Goal: Task Accomplishment & Management: Use online tool/utility

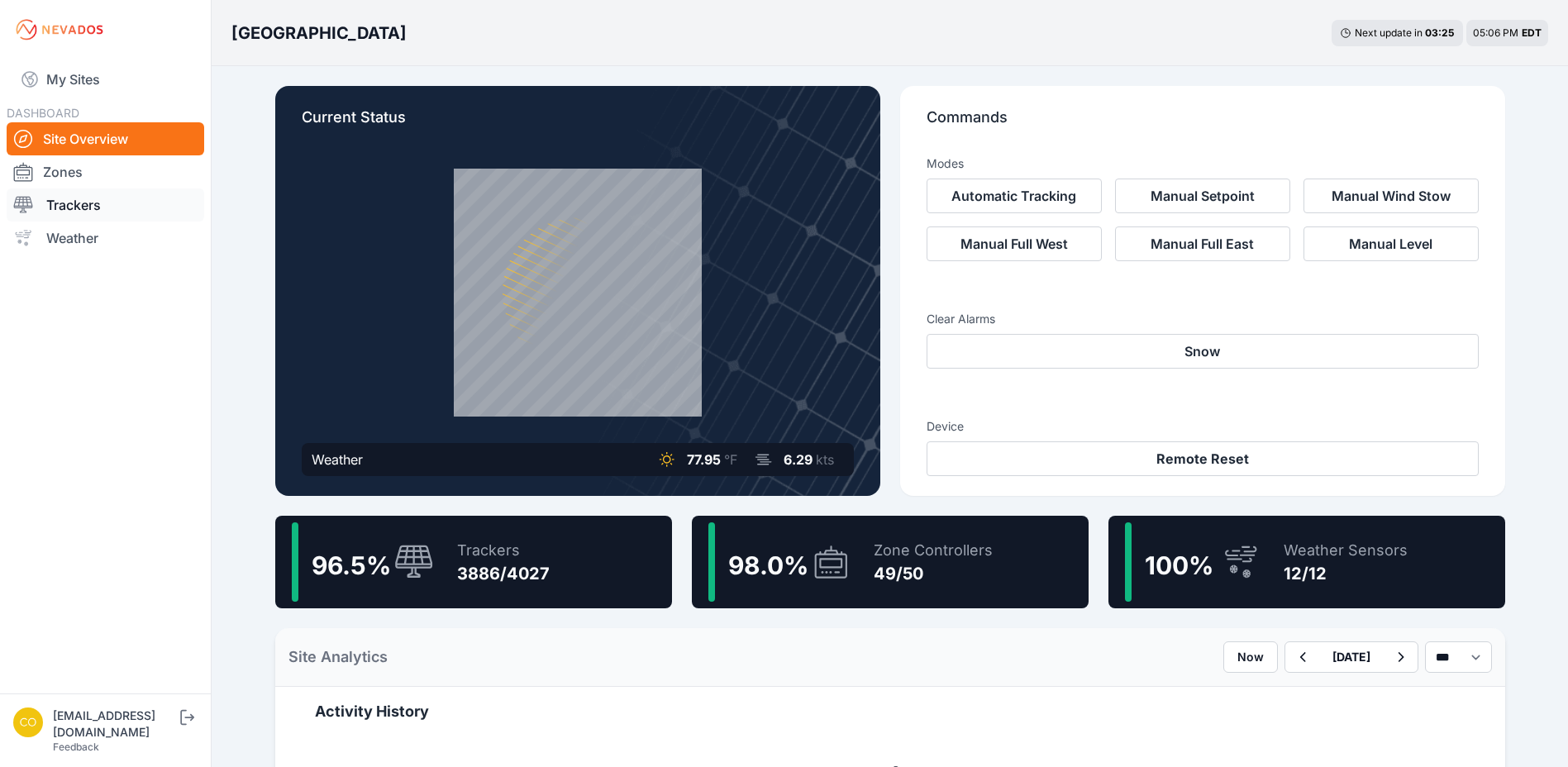
click at [122, 210] on link "Trackers" at bounding box center [105, 205] width 197 height 33
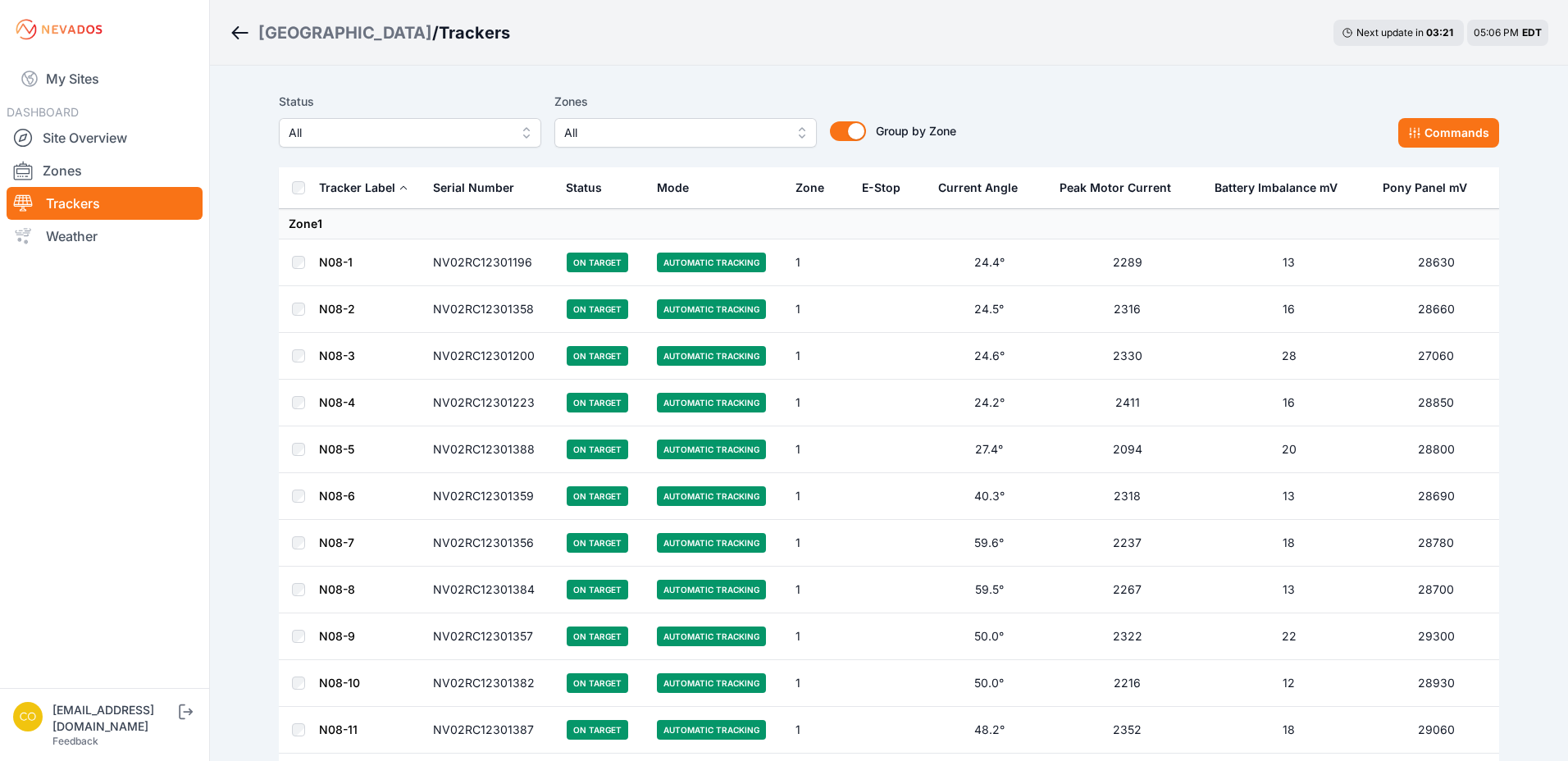
click at [797, 138] on button "All" at bounding box center [685, 132] width 262 height 29
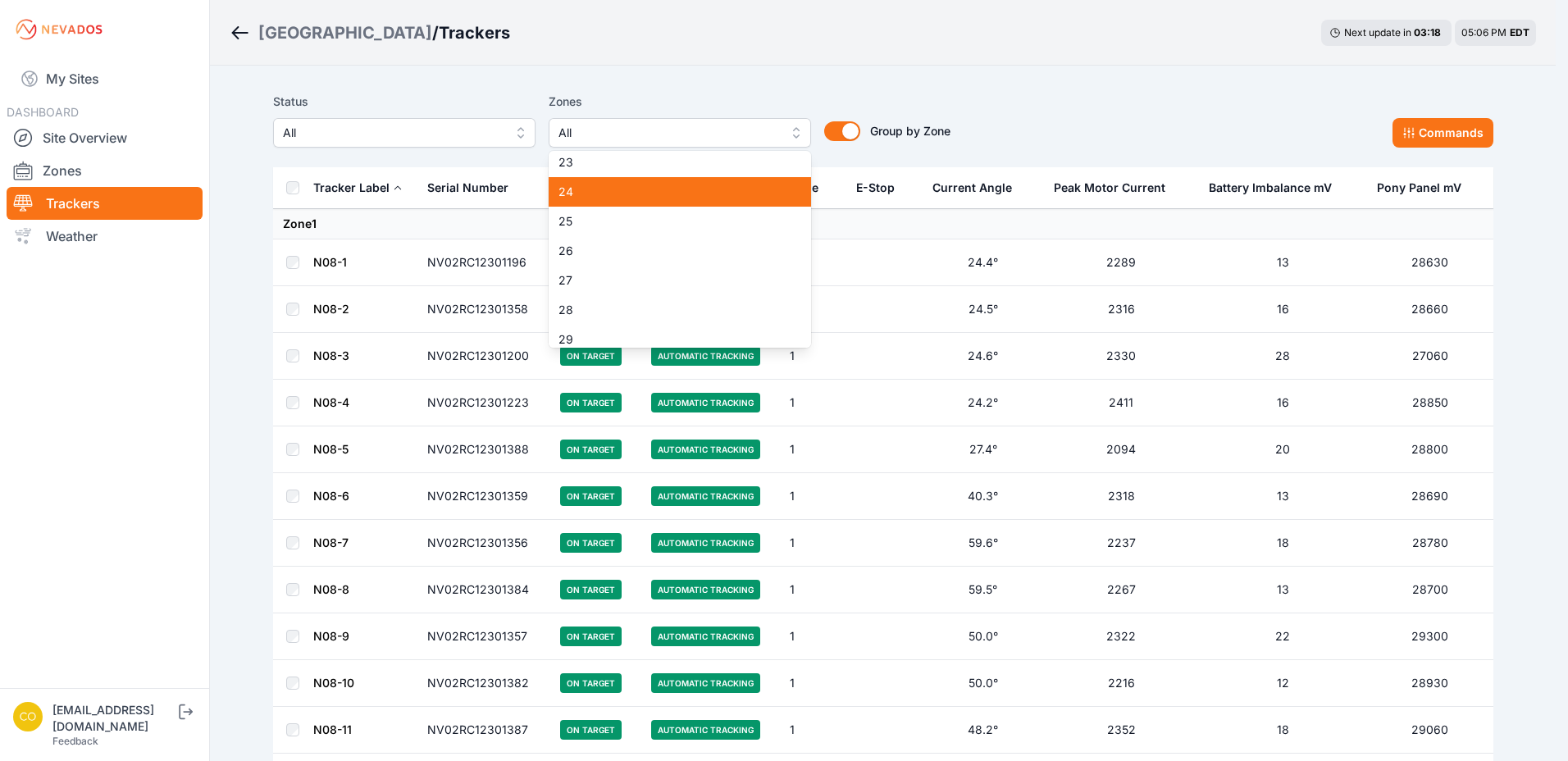
scroll to position [574, 0]
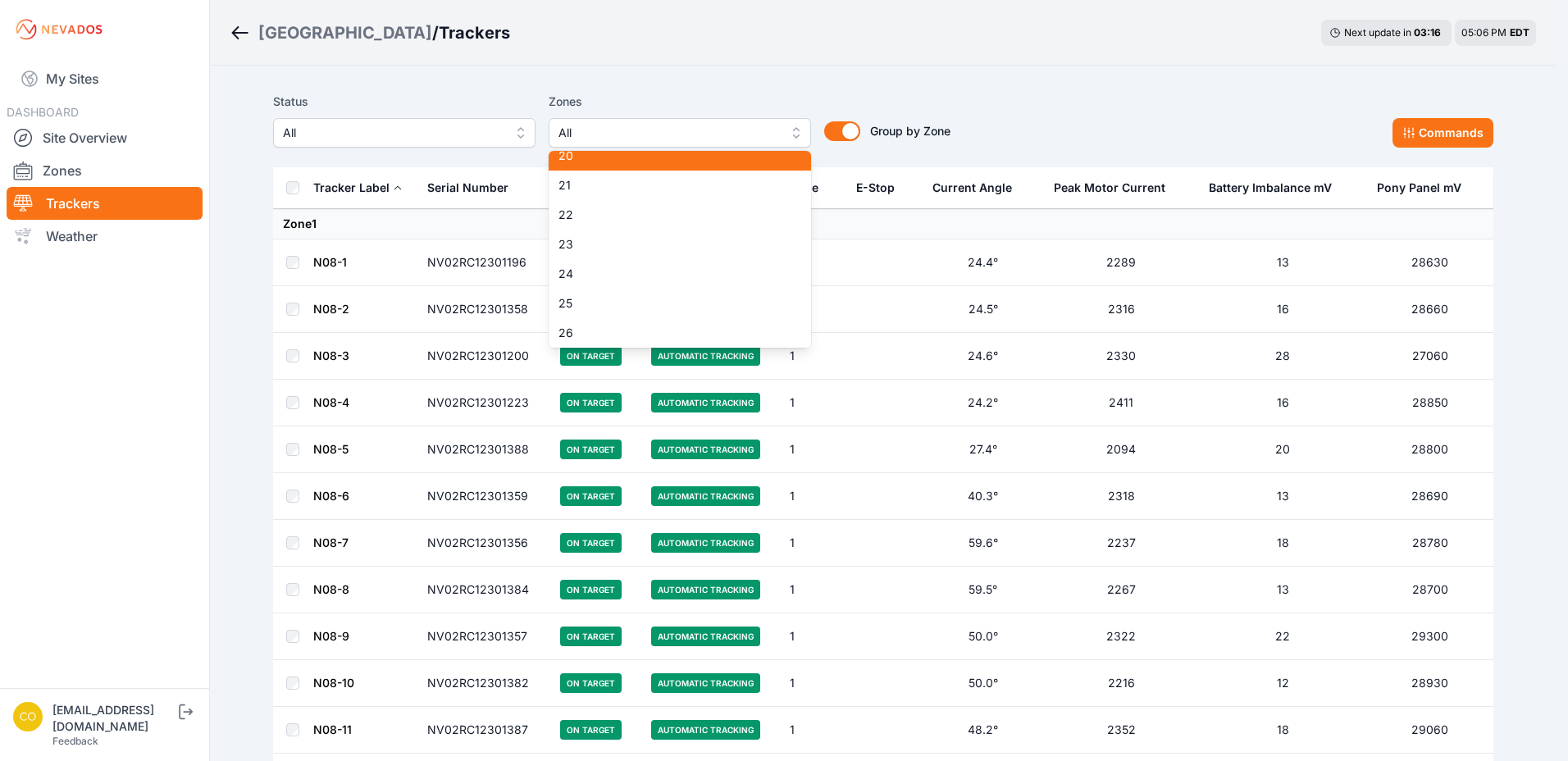
click at [635, 164] on div "20" at bounding box center [680, 155] width 262 height 29
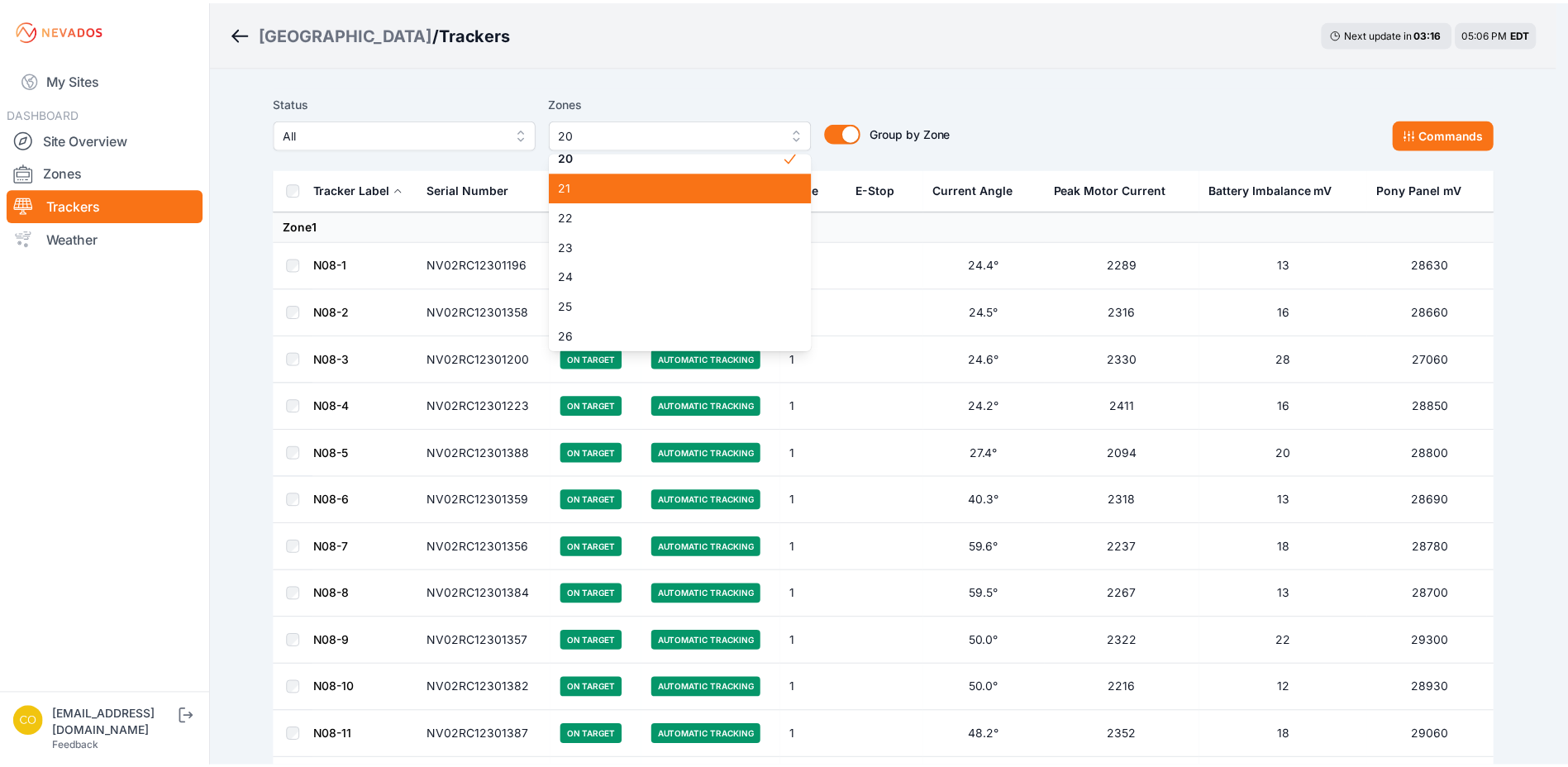
scroll to position [569, 0]
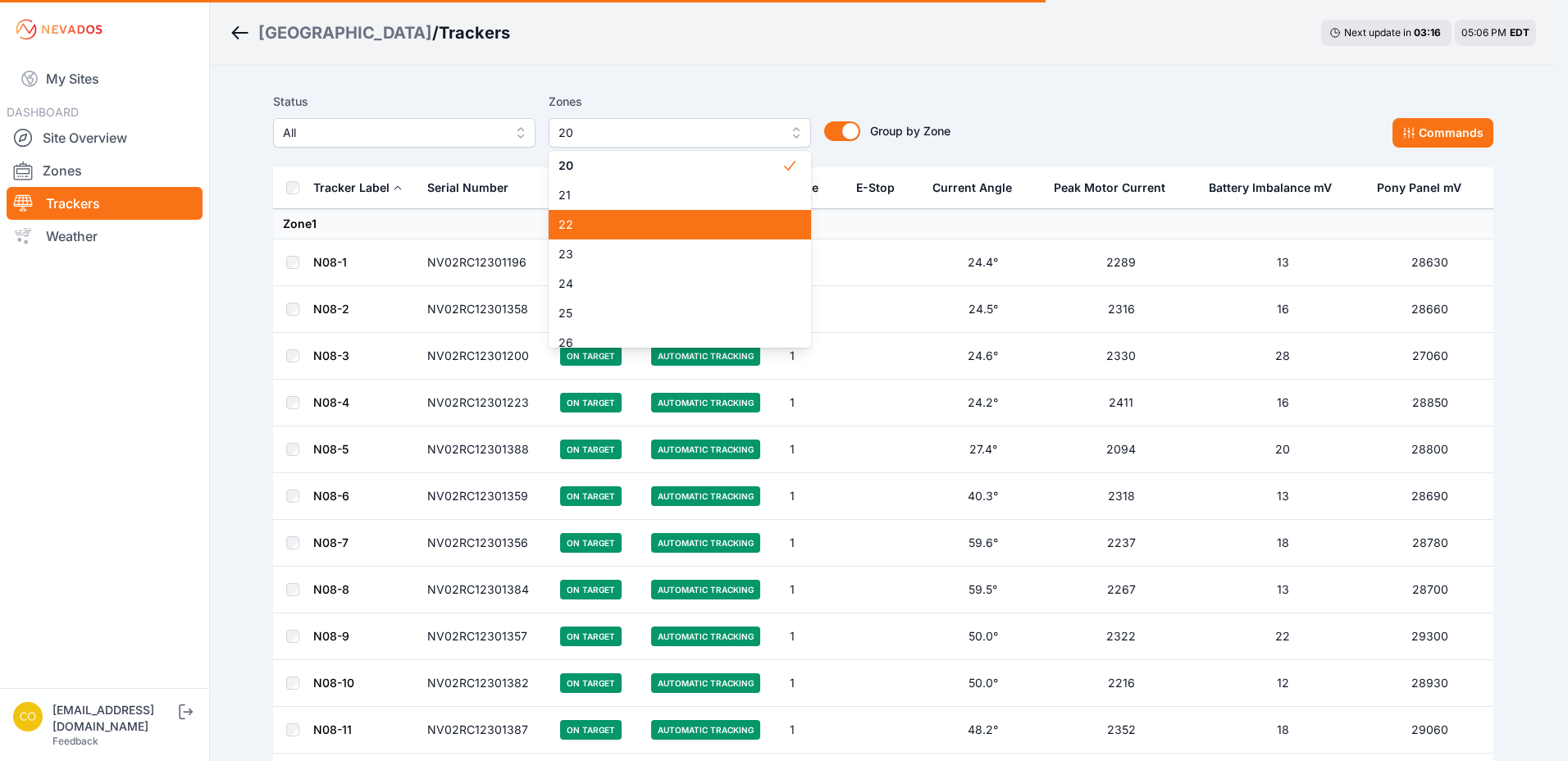
click at [621, 221] on span "22" at bounding box center [670, 224] width 223 height 17
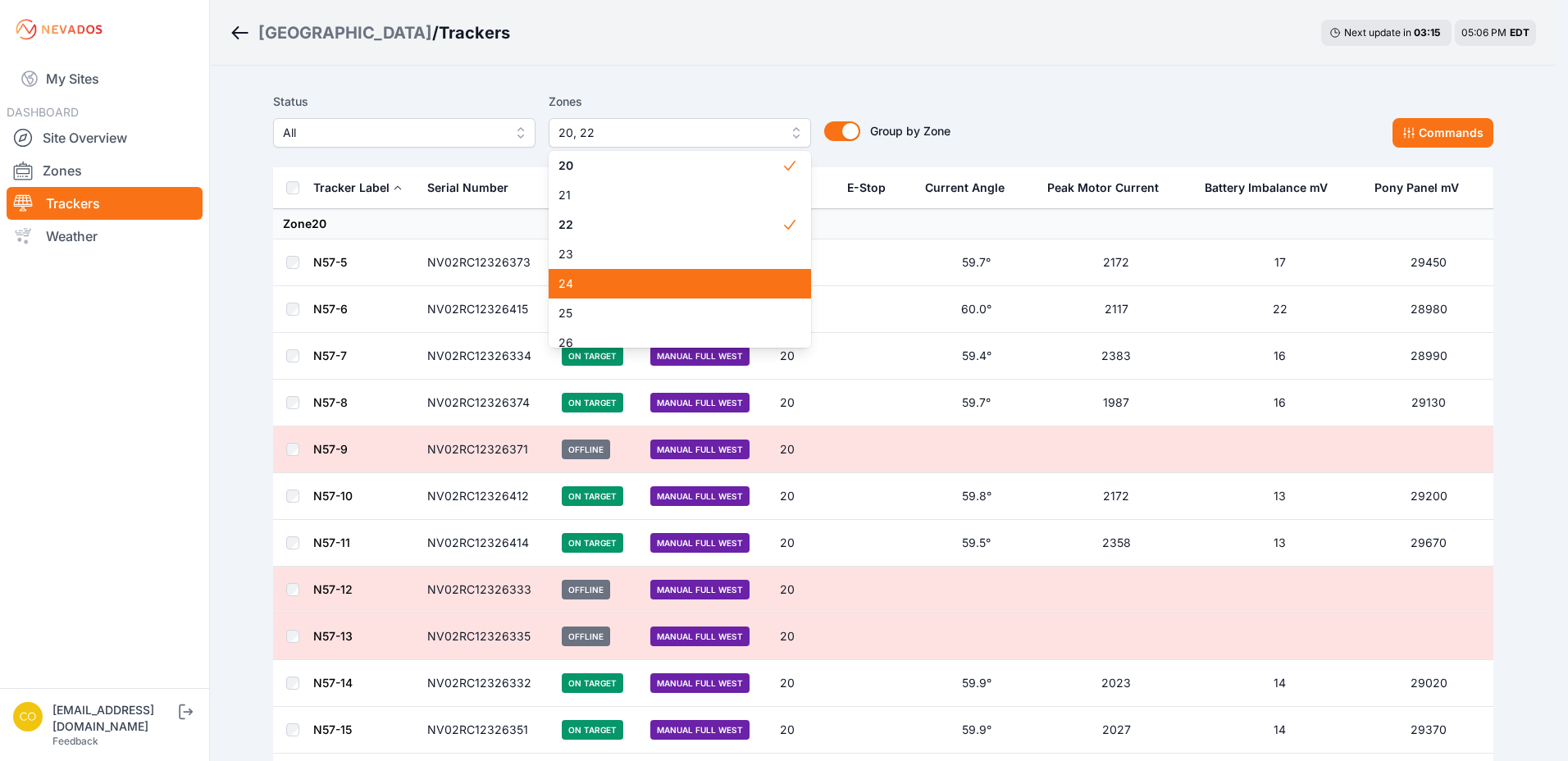
click at [592, 278] on span "24" at bounding box center [670, 284] width 223 height 17
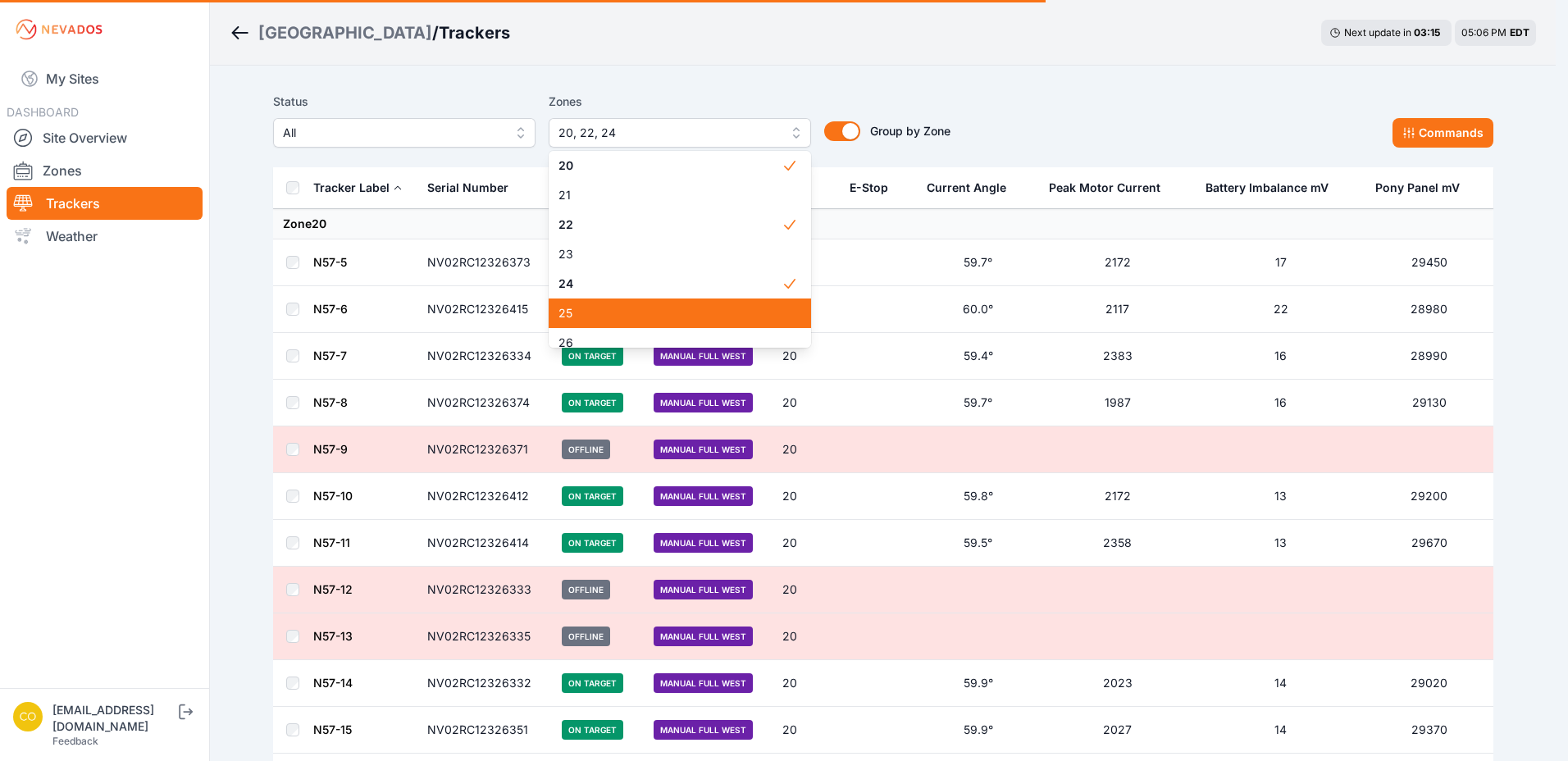
click at [579, 310] on span "25" at bounding box center [670, 313] width 223 height 17
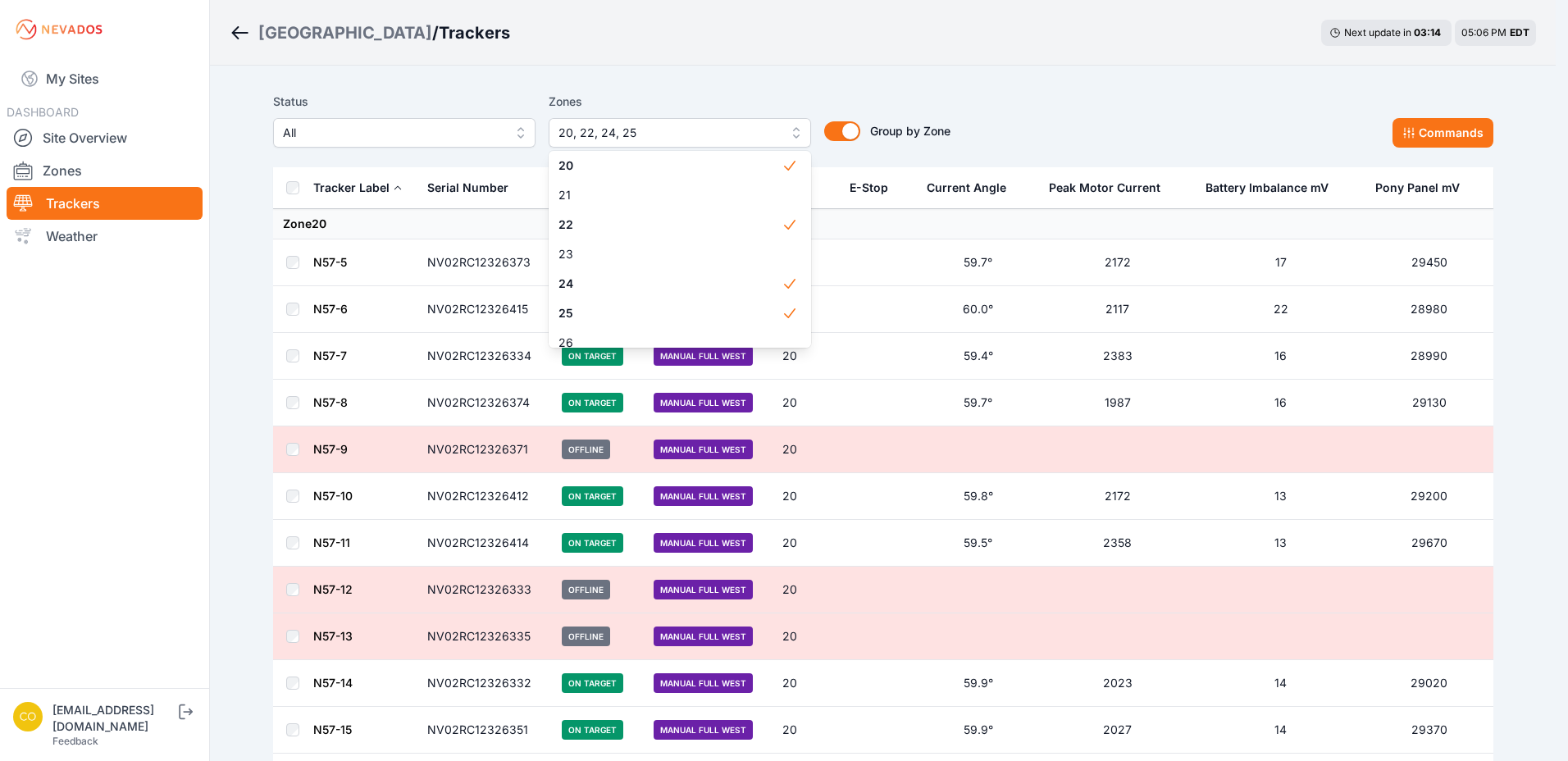
click at [1028, 118] on div "Status All Zones 20, 22, 24, 25 1 2 3 4 5 6 7 8 9 10 11 12 13 14 15 16 17 18 19…" at bounding box center [883, 119] width 1220 height 56
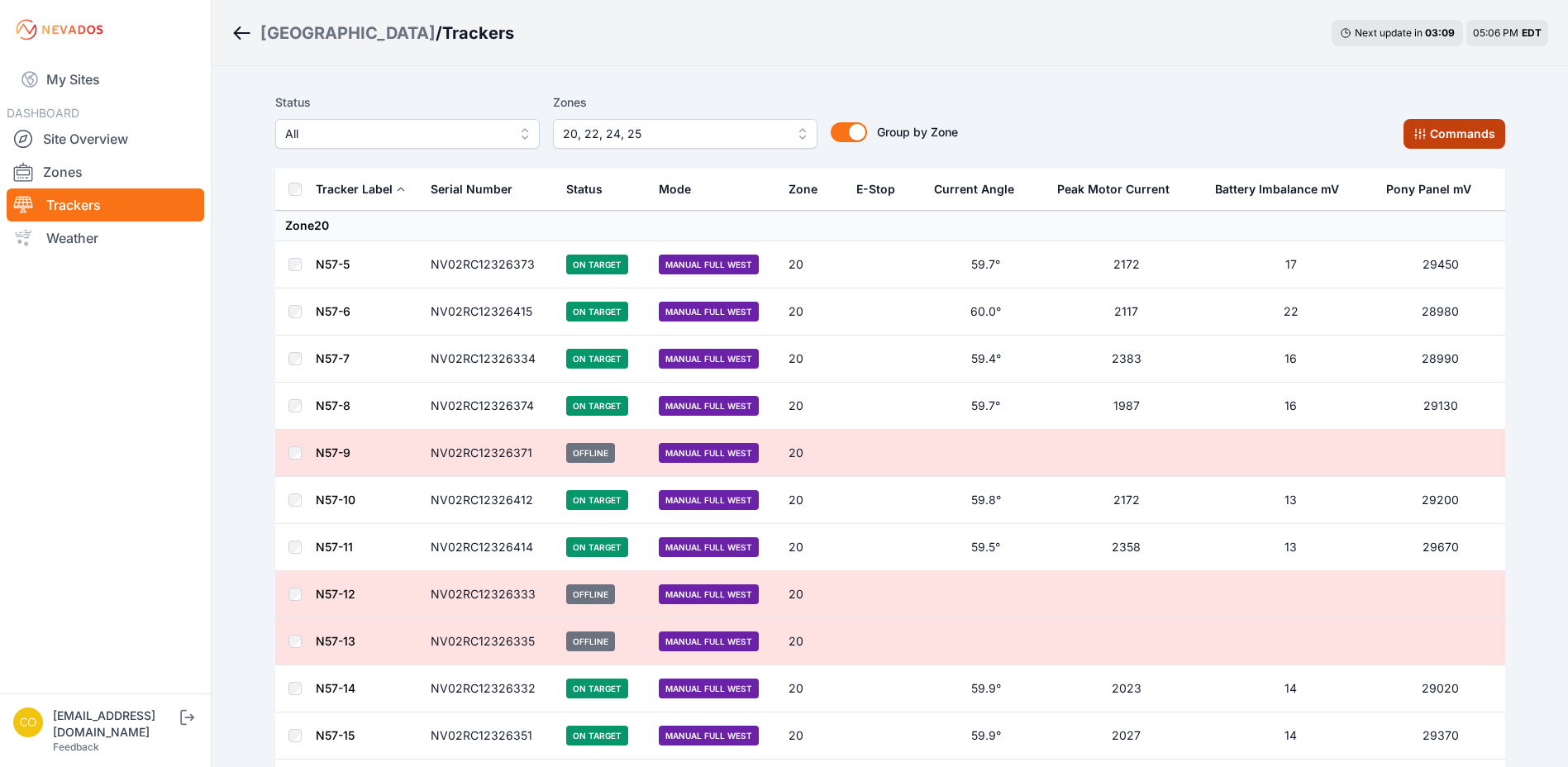
click at [1435, 139] on button "Commands" at bounding box center [1454, 133] width 102 height 30
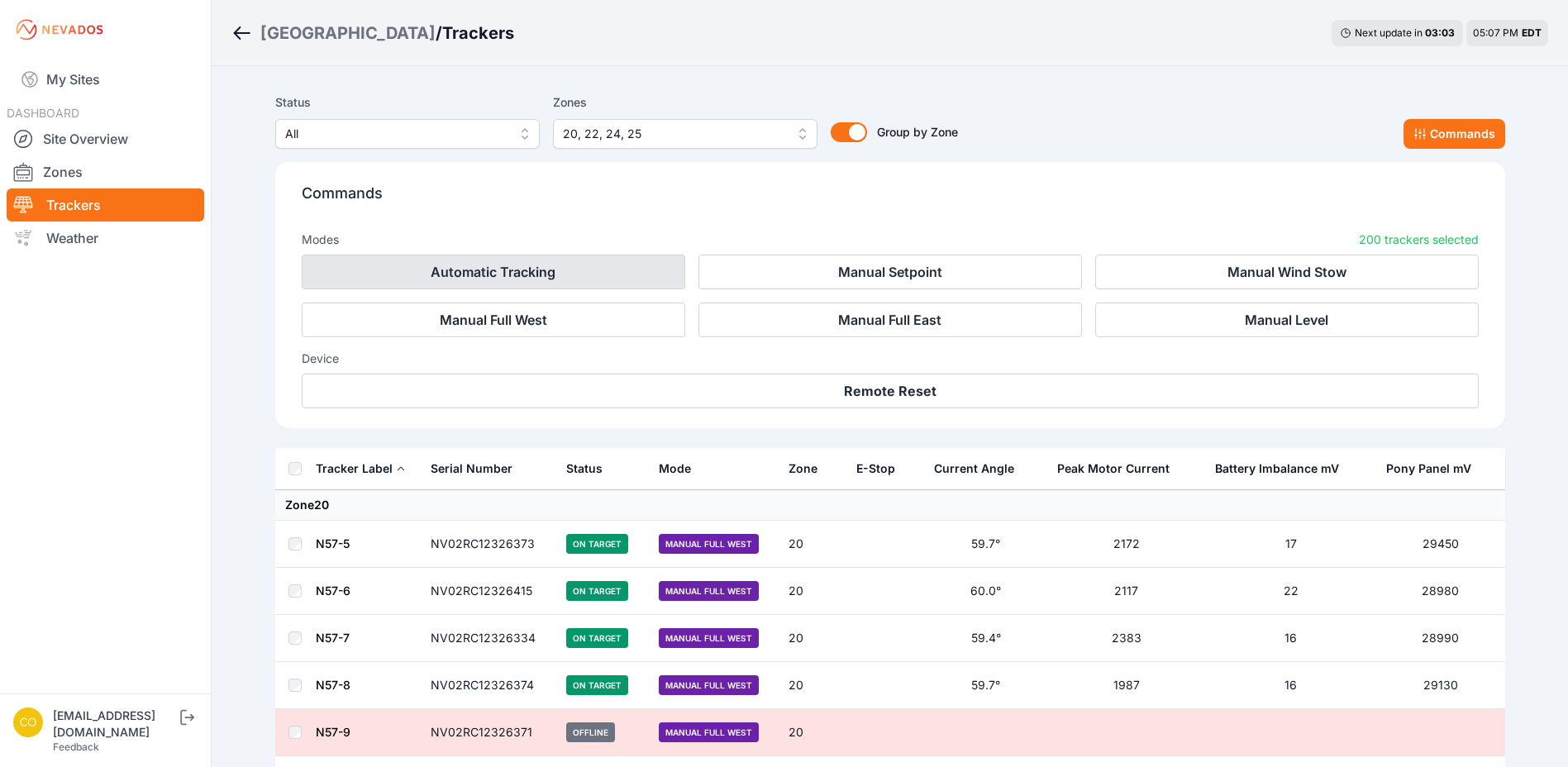
click at [575, 270] on button "Automatic Tracking" at bounding box center [494, 271] width 384 height 34
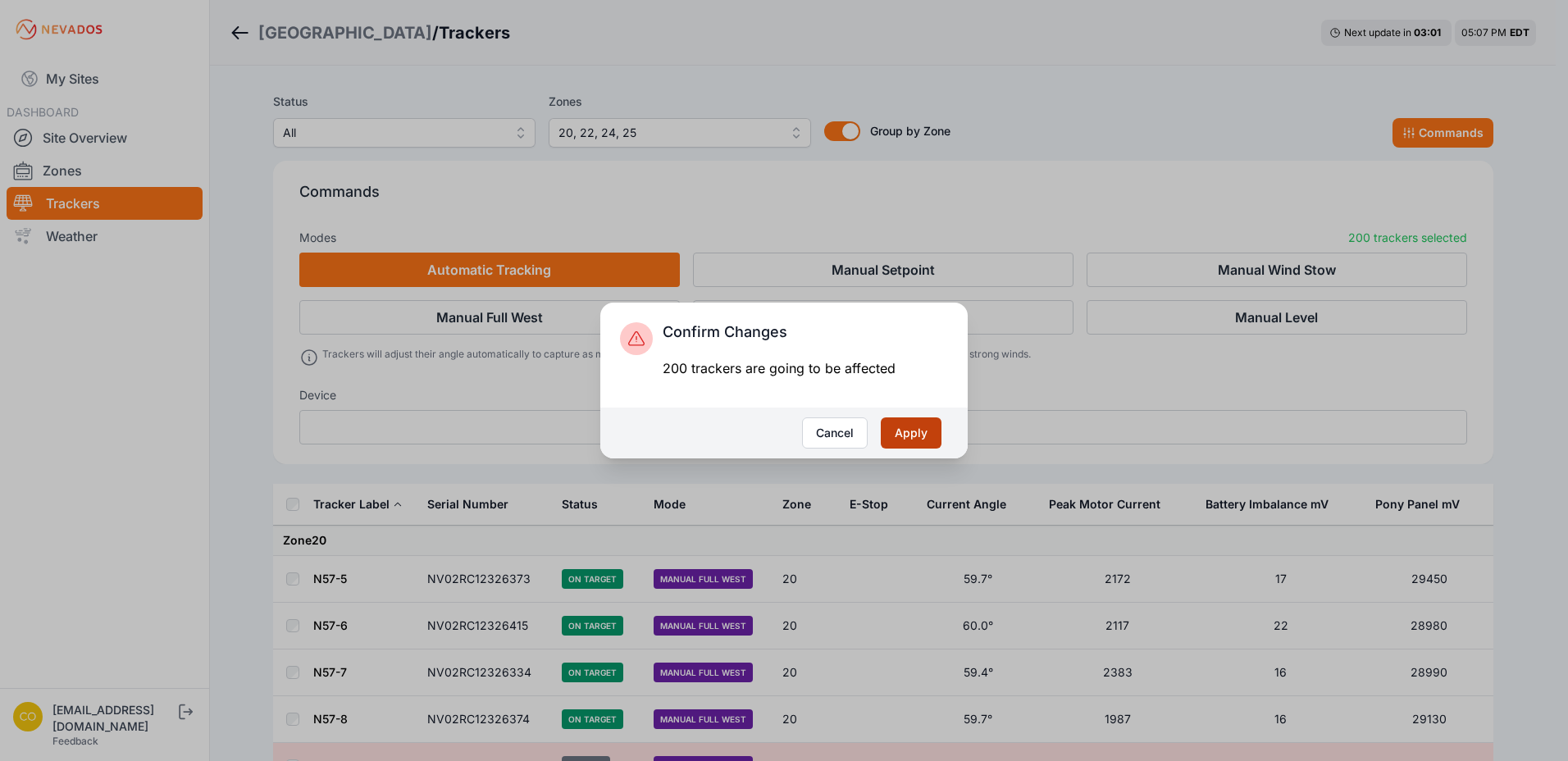
click at [913, 433] on button "Apply" at bounding box center [911, 433] width 61 height 31
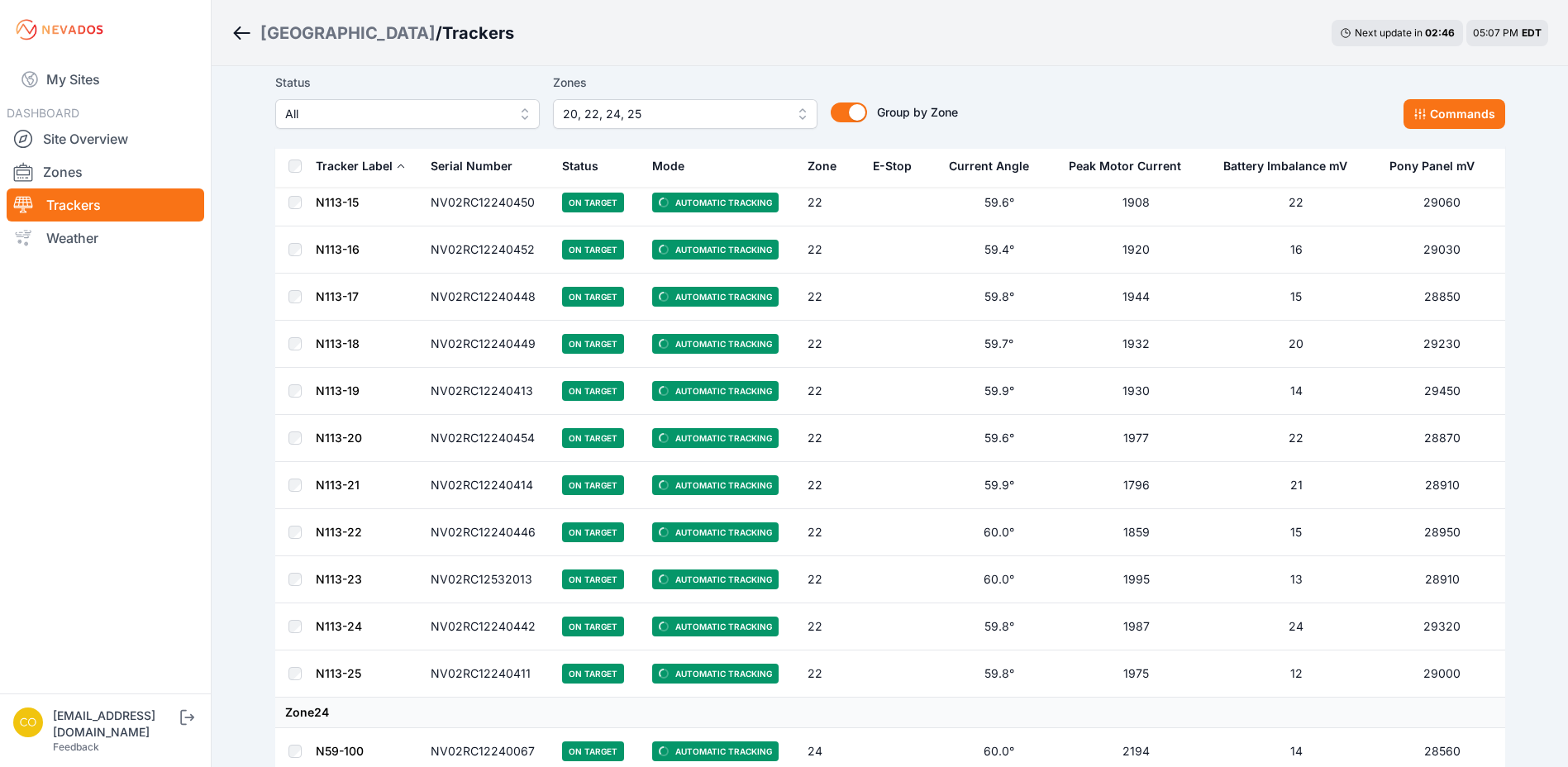
scroll to position [9143, 0]
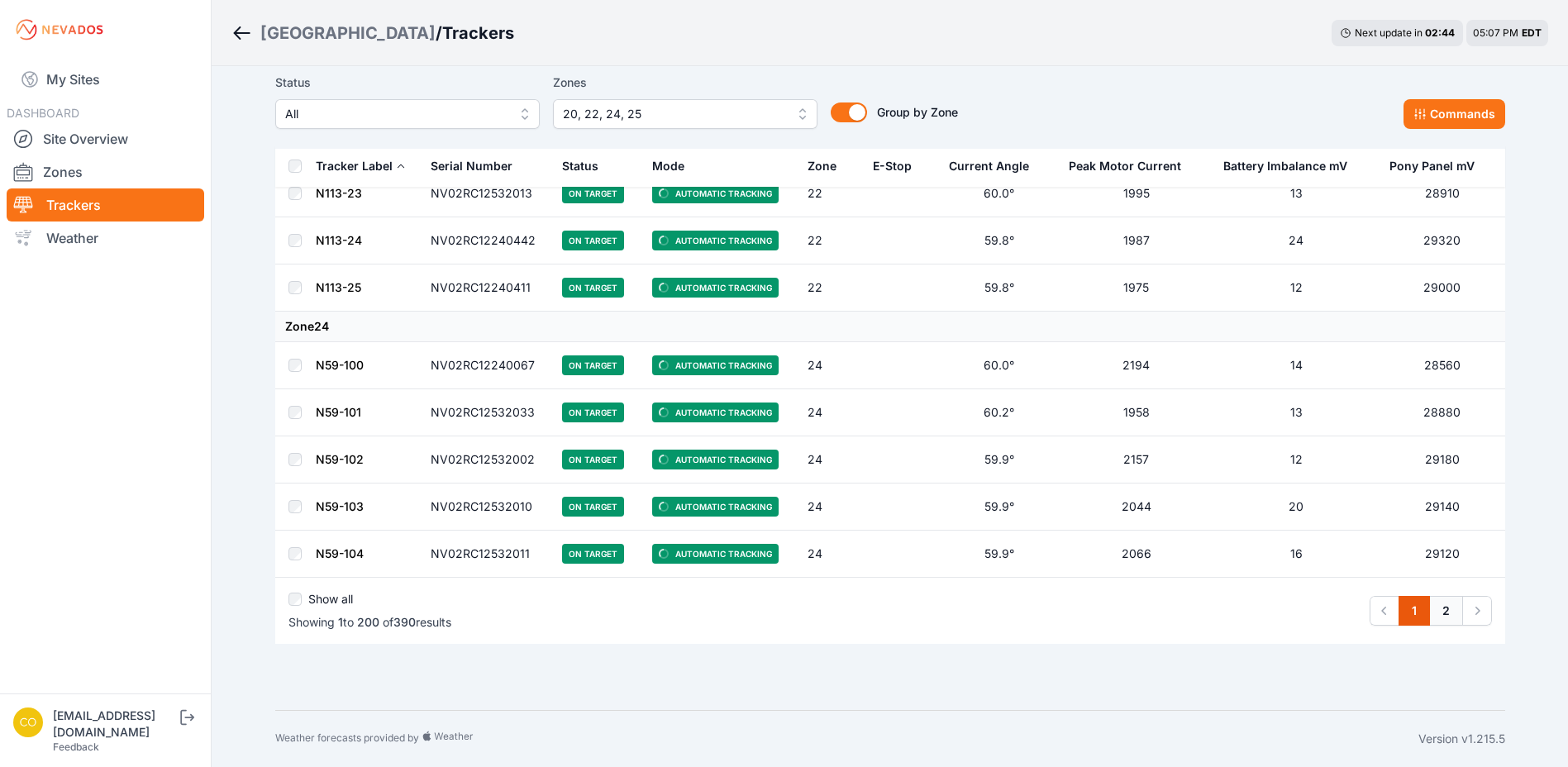
click at [1447, 616] on link "2" at bounding box center [1446, 610] width 34 height 30
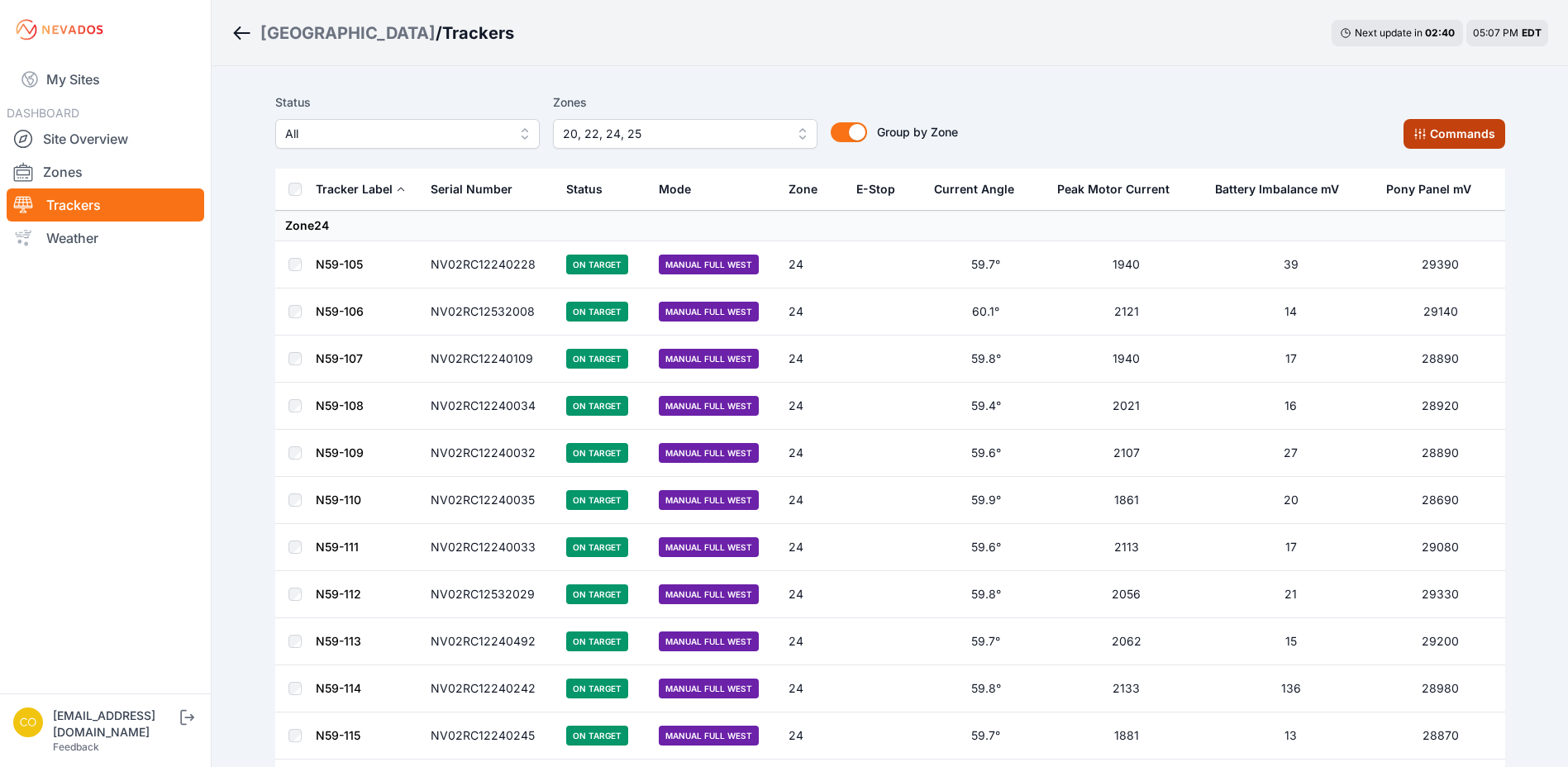
click at [1439, 136] on button "Commands" at bounding box center [1454, 133] width 102 height 30
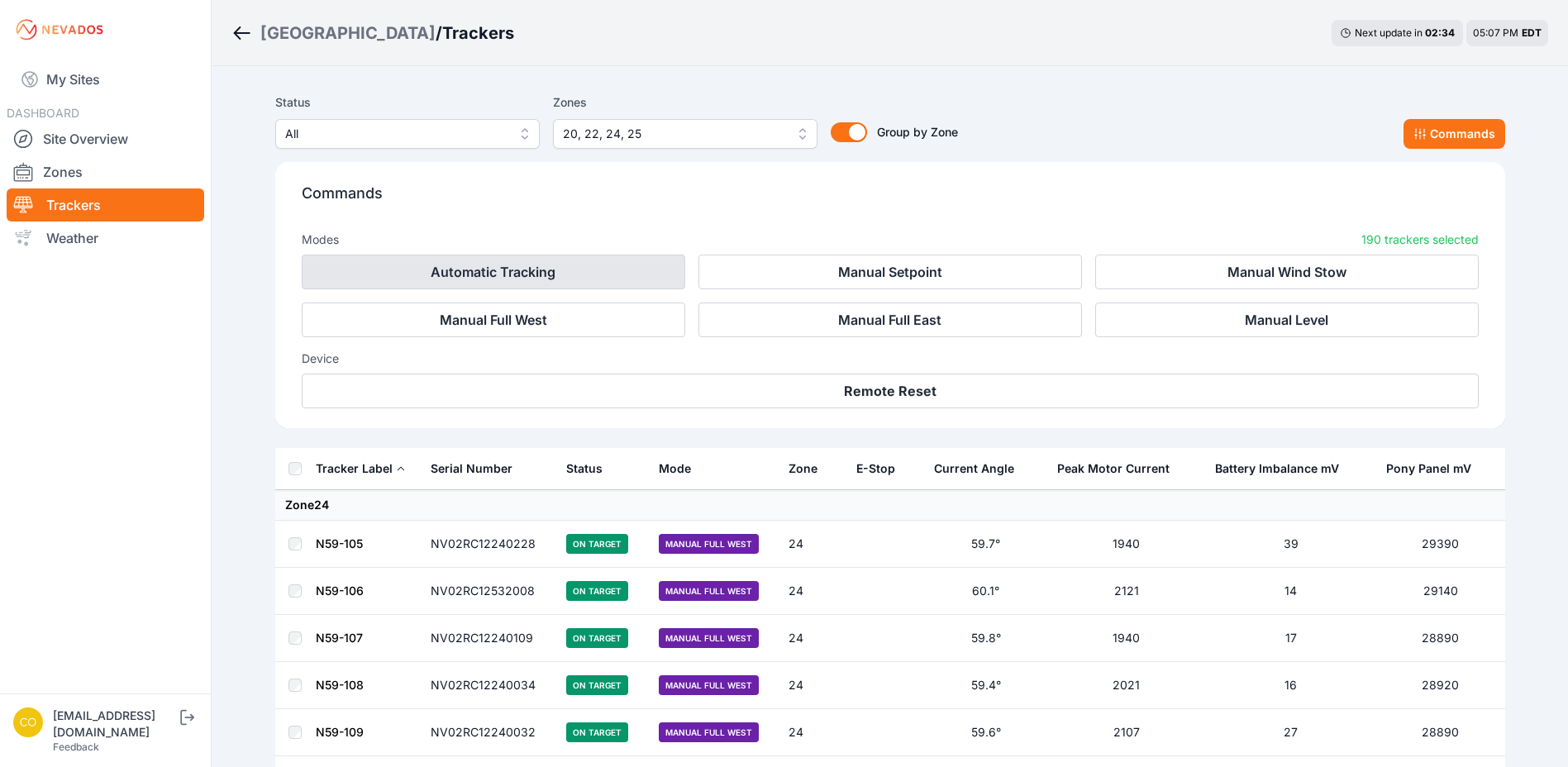
click at [581, 279] on button "Automatic Tracking" at bounding box center [494, 271] width 384 height 34
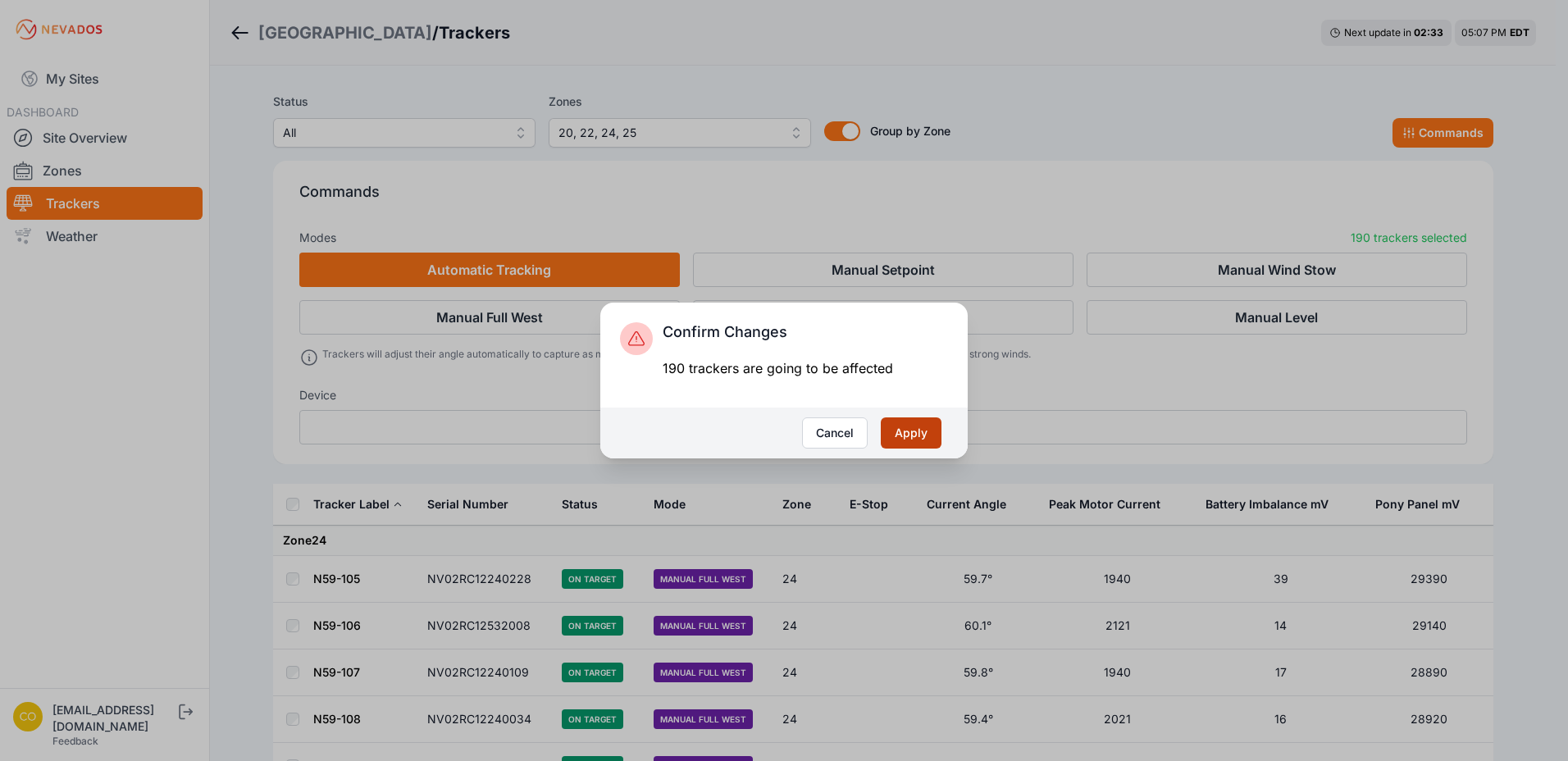
click at [900, 434] on button "Apply" at bounding box center [911, 433] width 61 height 31
